Goal: Task Accomplishment & Management: Use online tool/utility

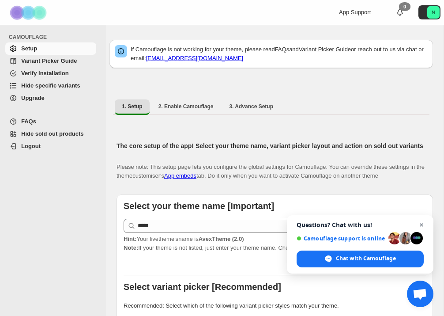
click at [422, 223] on span "Close chat" at bounding box center [422, 225] width 11 height 11
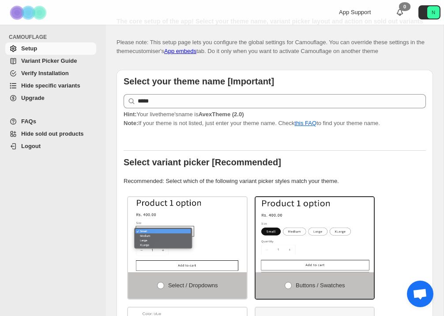
scroll to position [327, 0]
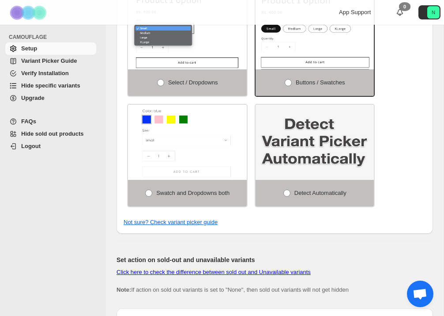
click at [37, 86] on span "Hide specific variants" at bounding box center [50, 85] width 59 height 7
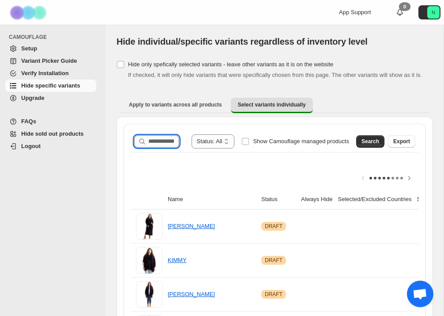
click at [149, 147] on input "Search product name" at bounding box center [163, 141] width 31 height 12
type input "********"
click at [369, 145] on span "Search" at bounding box center [371, 141] width 18 height 7
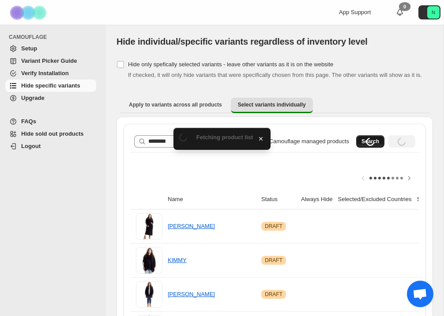
scroll to position [0, 0]
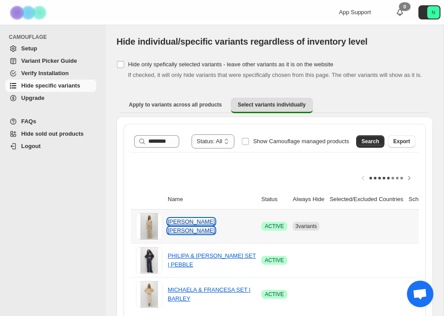
click at [202, 234] on link "MICHAELA BRUSHED CASHMERE CARDIGAN" at bounding box center [191, 225] width 47 height 15
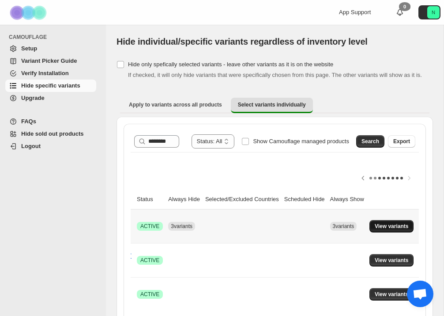
click at [383, 230] on span "View variants" at bounding box center [392, 226] width 34 height 7
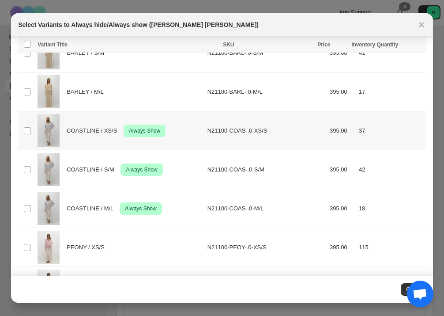
scroll to position [84, 0]
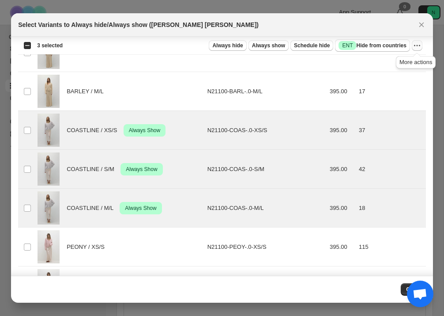
click at [415, 47] on icon "More actions" at bounding box center [417, 45] width 9 height 9
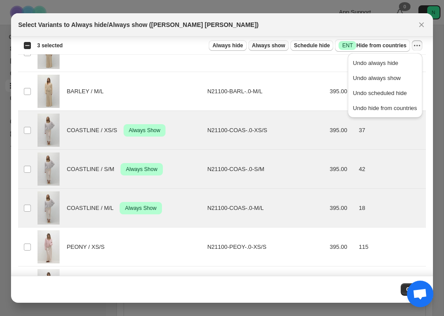
click at [258, 46] on span "Always show" at bounding box center [268, 45] width 33 height 7
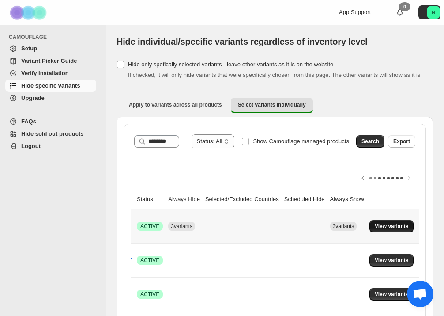
click at [401, 230] on span "View variants" at bounding box center [392, 226] width 34 height 7
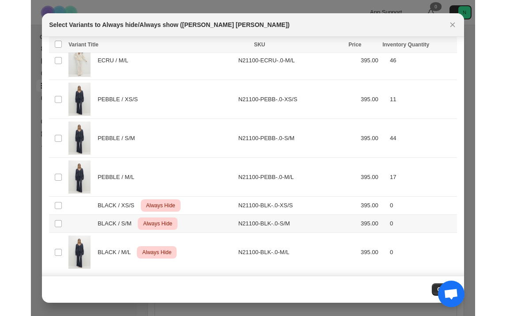
scroll to position [584, 0]
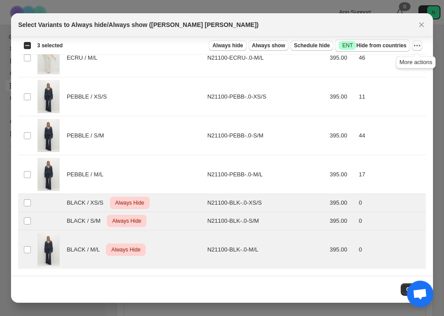
click at [418, 46] on icon "More actions" at bounding box center [417, 45] width 9 height 9
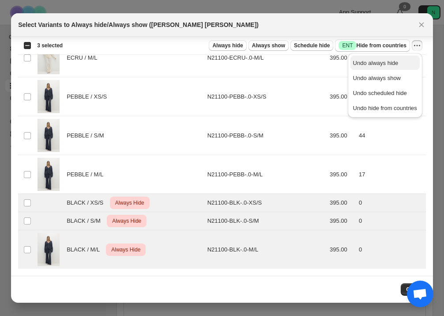
click at [399, 64] on span "Undo always hide" at bounding box center [385, 63] width 64 height 9
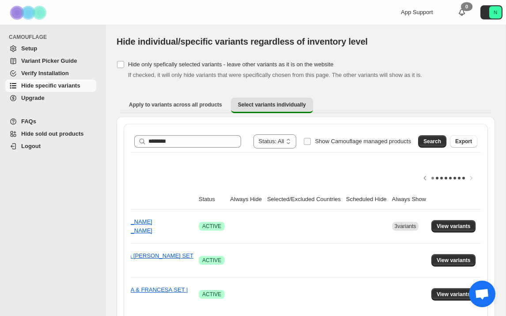
scroll to position [0, 72]
